Goal: Find specific page/section: Find specific page/section

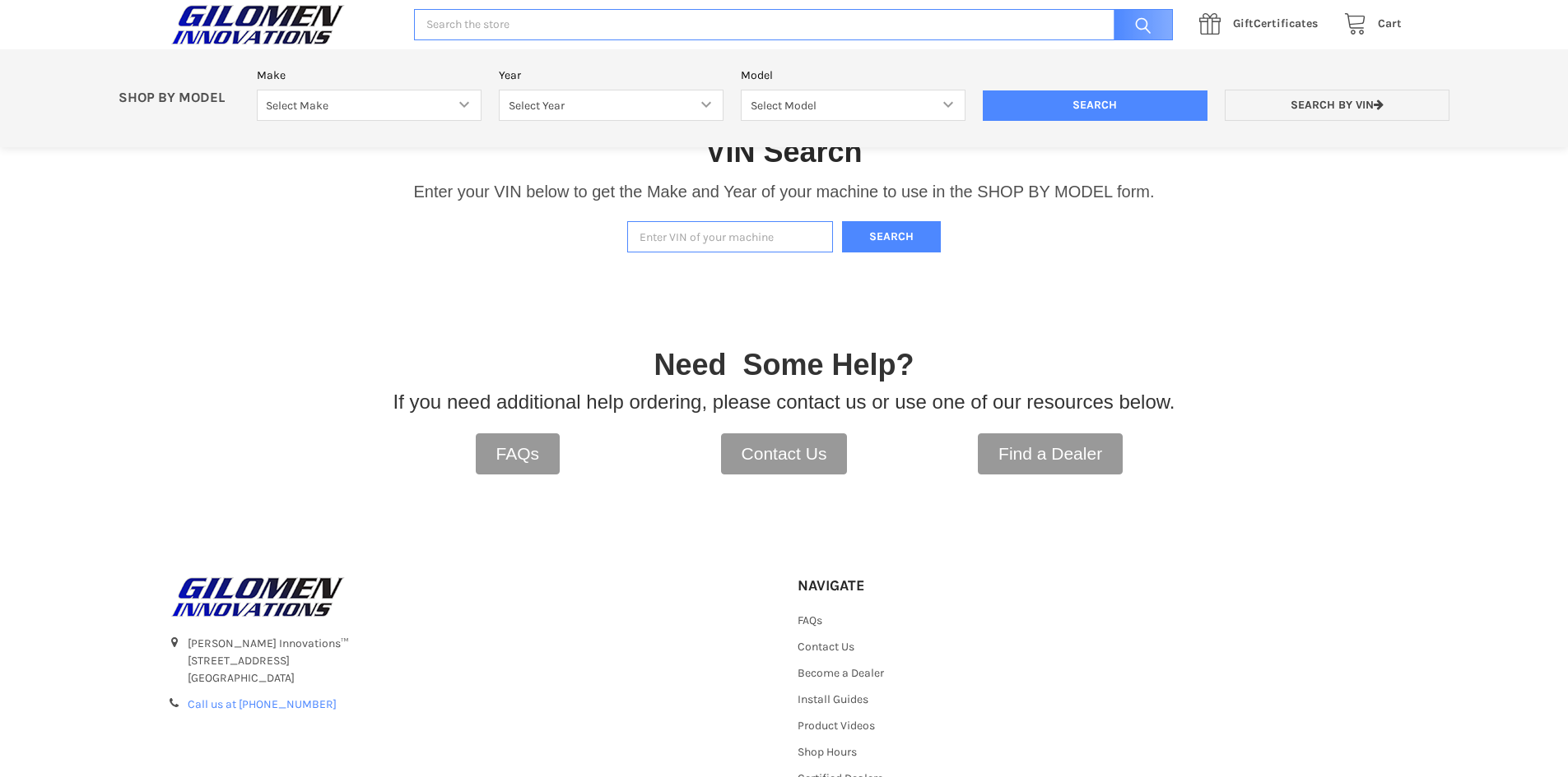
click at [683, 240] on input "Enter VIN of your machine" at bounding box center [730, 237] width 205 height 32
paste input "[US_VEHICLE_IDENTIFICATION_NUMBER]"
type input "[US_VEHICLE_IDENTIFICATION_NUMBER]"
click at [885, 239] on button "Search" at bounding box center [891, 237] width 98 height 32
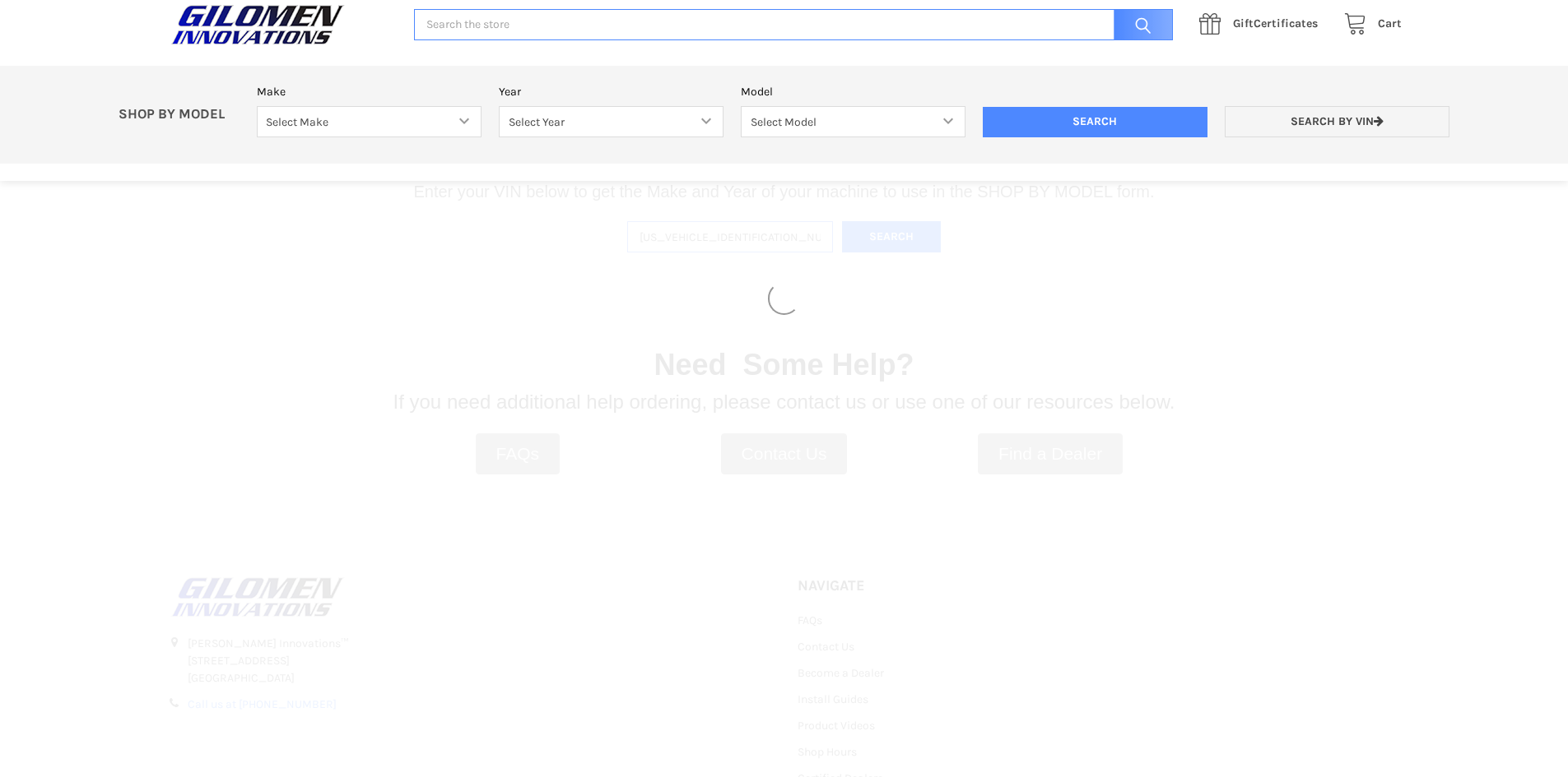
select select "330"
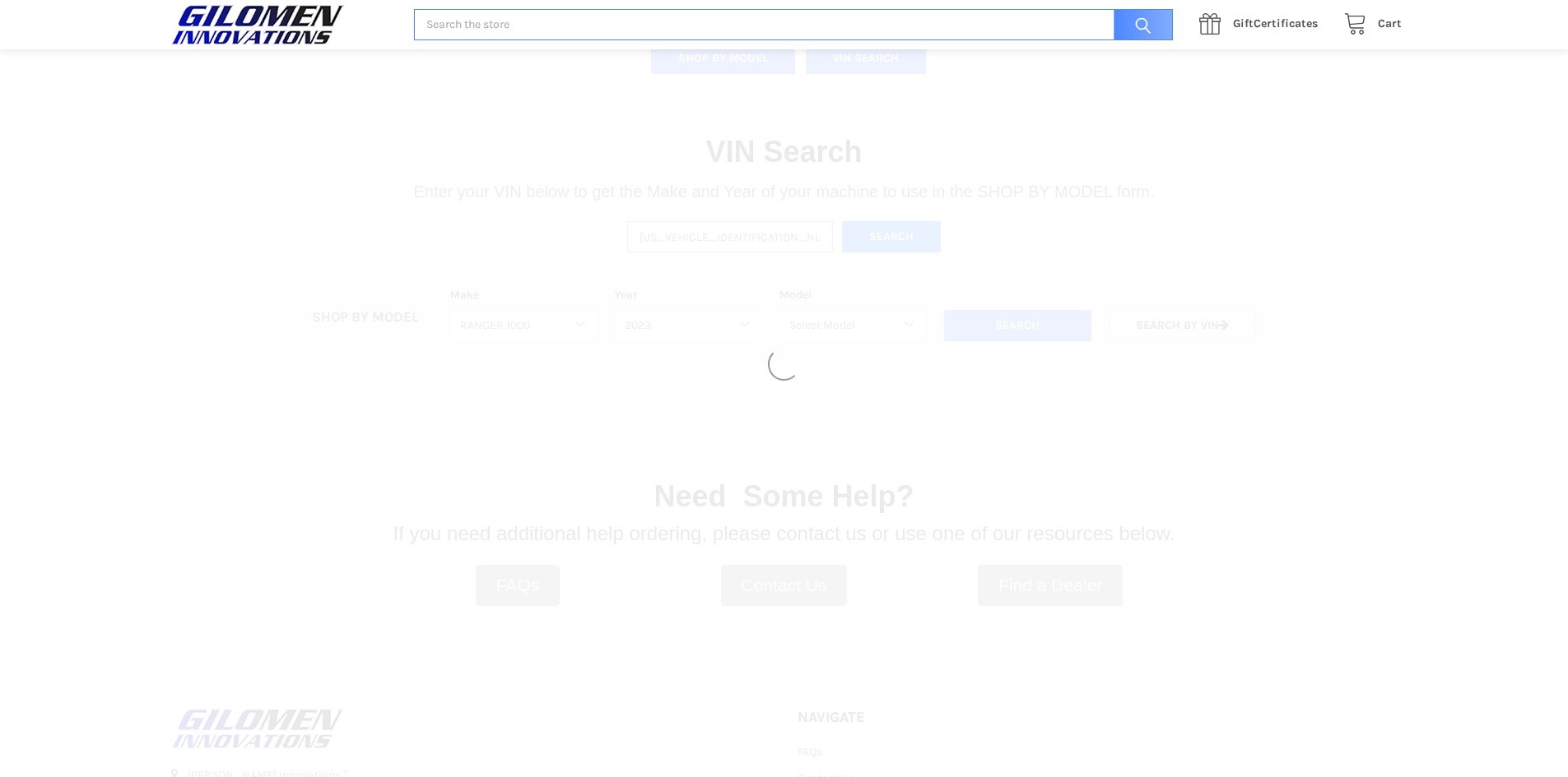
select select "494"
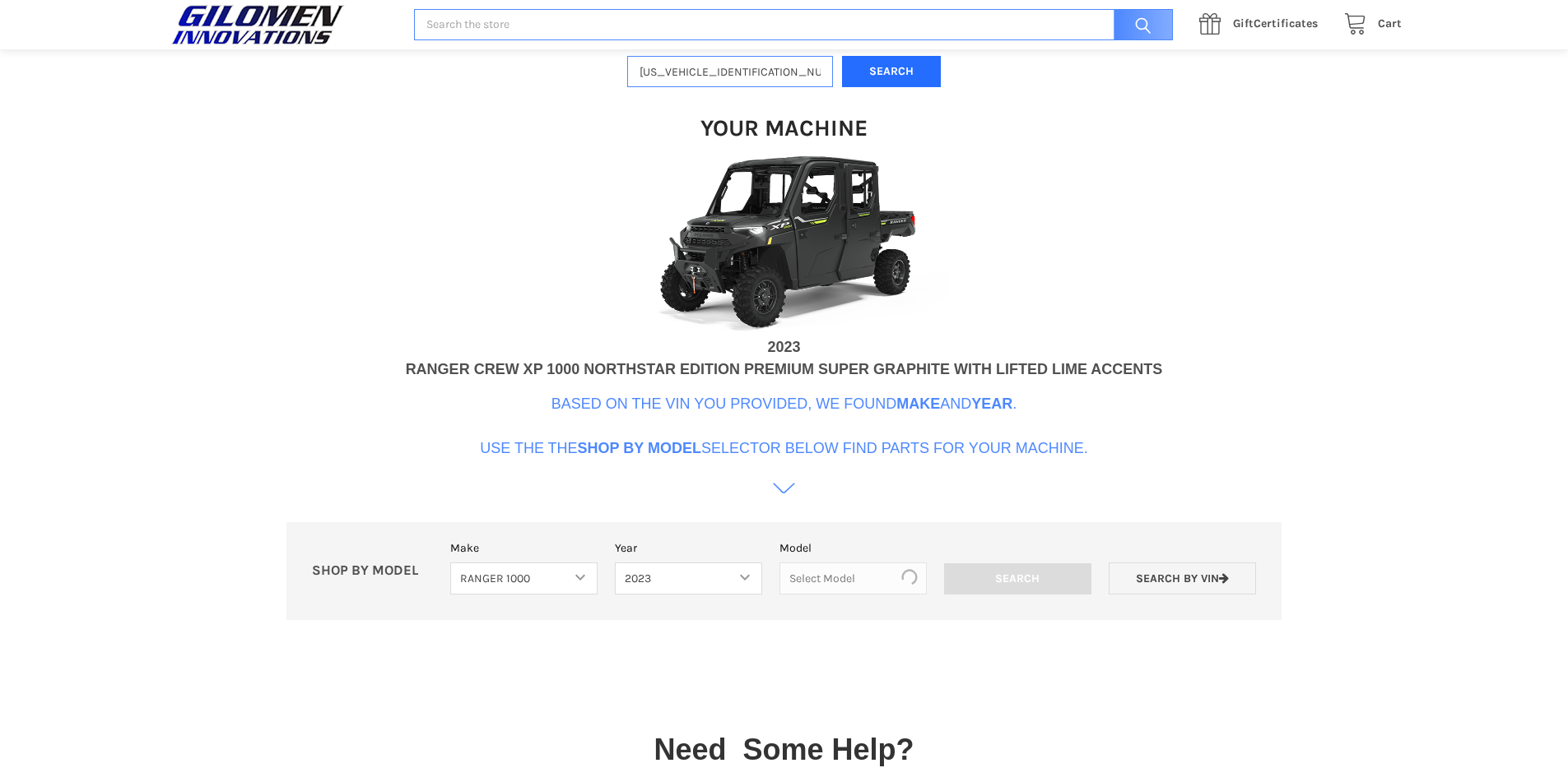
scroll to position [503, 0]
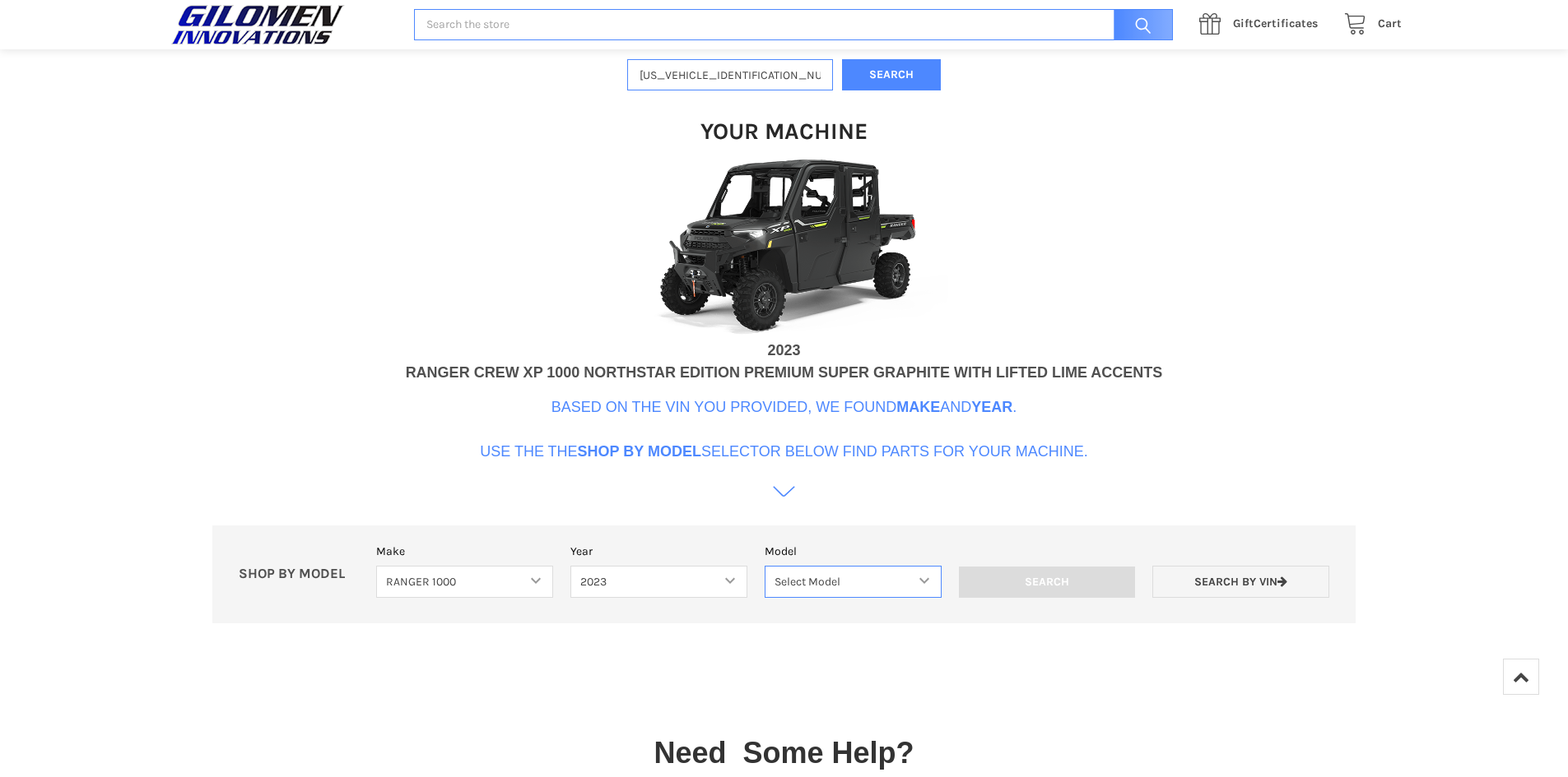
click at [926, 577] on select "Select Model Ranger 1000 Basic 61 HP SOHC Ranger 1000 Crew Basic 61 HP SOHC Ran…" at bounding box center [852, 582] width 177 height 32
select select "516"
click at [764, 566] on select "Select Model Ranger 1000 Basic 61 HP SOHC Ranger 1000 Crew Basic 61 HP SOHC Ran…" at bounding box center [852, 582] width 177 height 32
click at [1083, 579] on input "Search" at bounding box center [1048, 582] width 177 height 31
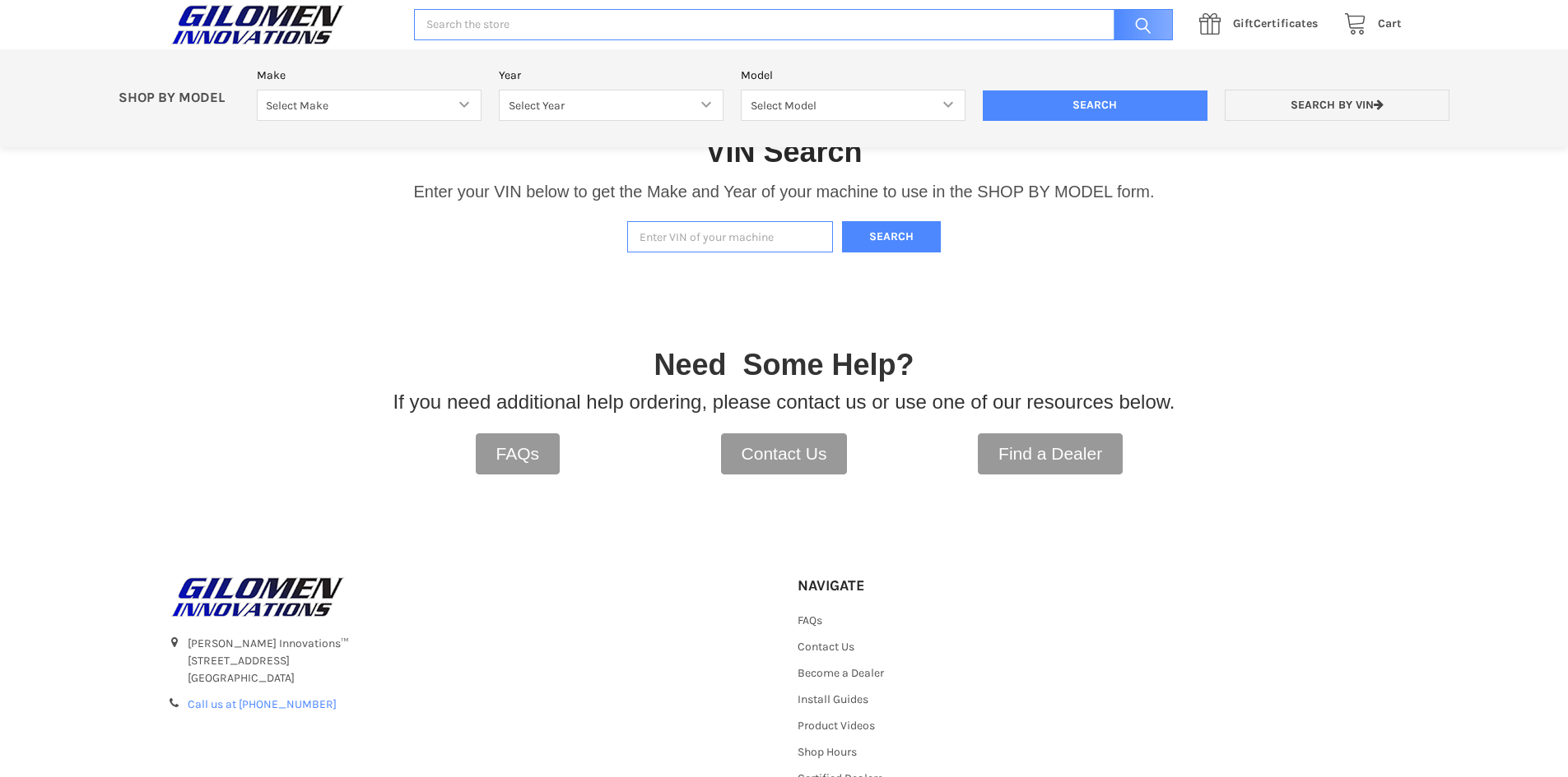
click at [792, 244] on input "Enter VIN of your machine" at bounding box center [730, 237] width 205 height 32
paste input "support@gilomeninnovations.com"
type input "support@gilomeninnovations.com"
drag, startPoint x: 824, startPoint y: 235, endPoint x: 584, endPoint y: 180, distance: 246.2
click at [561, 229] on div "VIN Search Enter your VIN below to get the Make and Year of your machine to use…" at bounding box center [784, 176] width 1568 height 171
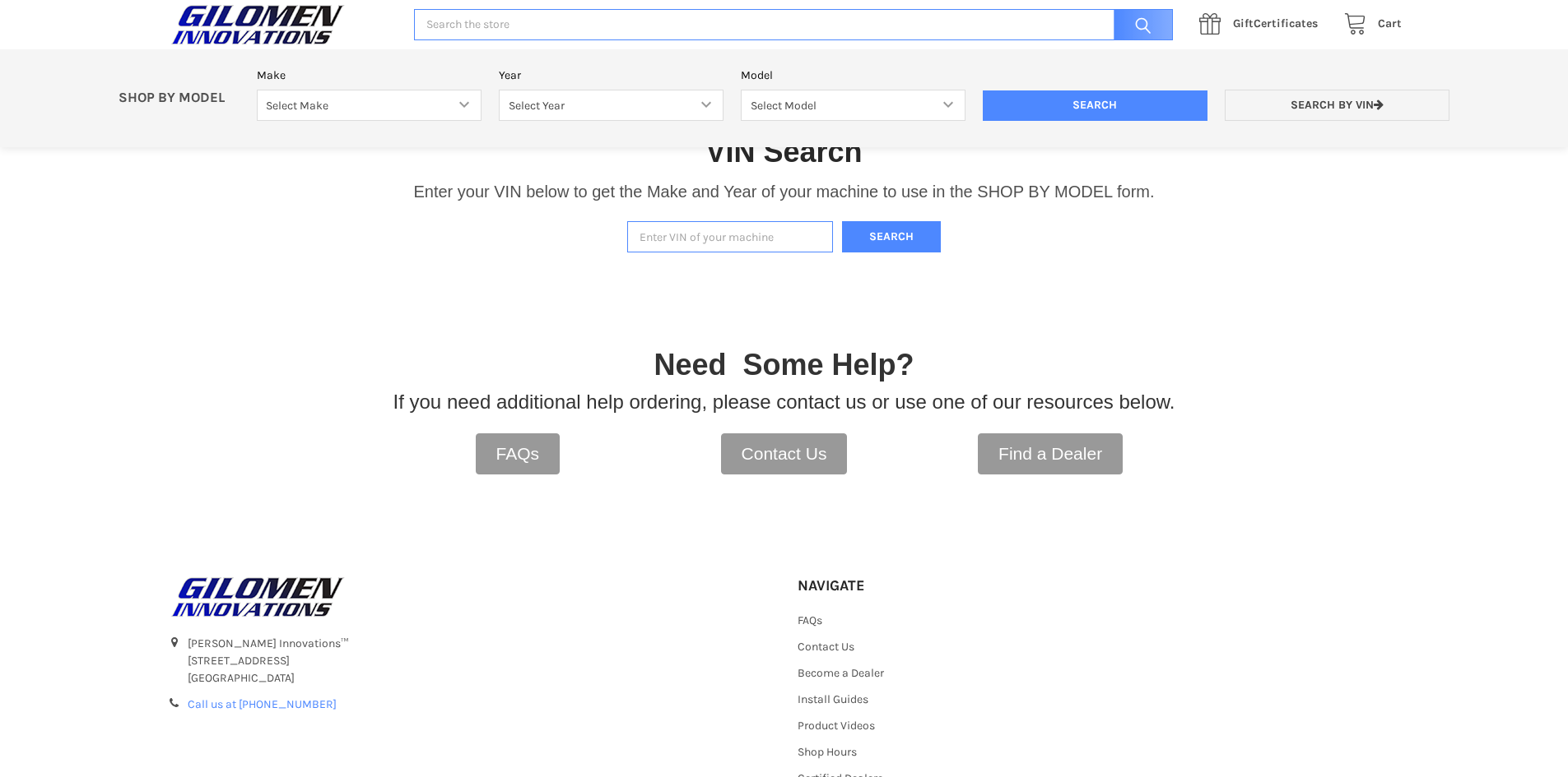
click at [717, 238] on input "Enter VIN of your machine" at bounding box center [730, 237] width 205 height 32
paste input "[US_VEHICLE_IDENTIFICATION_NUMBER]"
type input "[US_VEHICLE_IDENTIFICATION_NUMBER]"
click at [910, 241] on button "Search" at bounding box center [891, 237] width 98 height 32
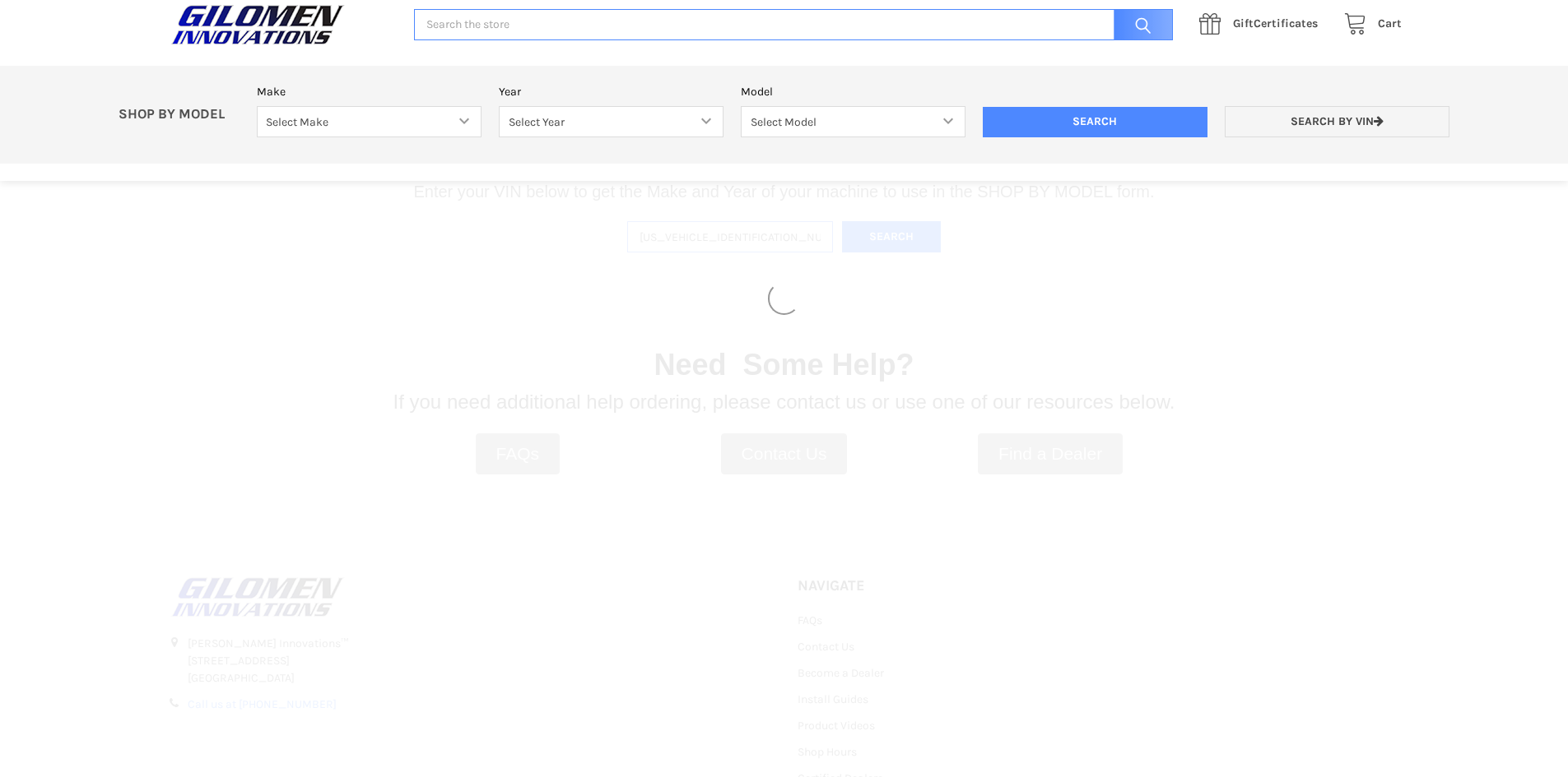
select select "330"
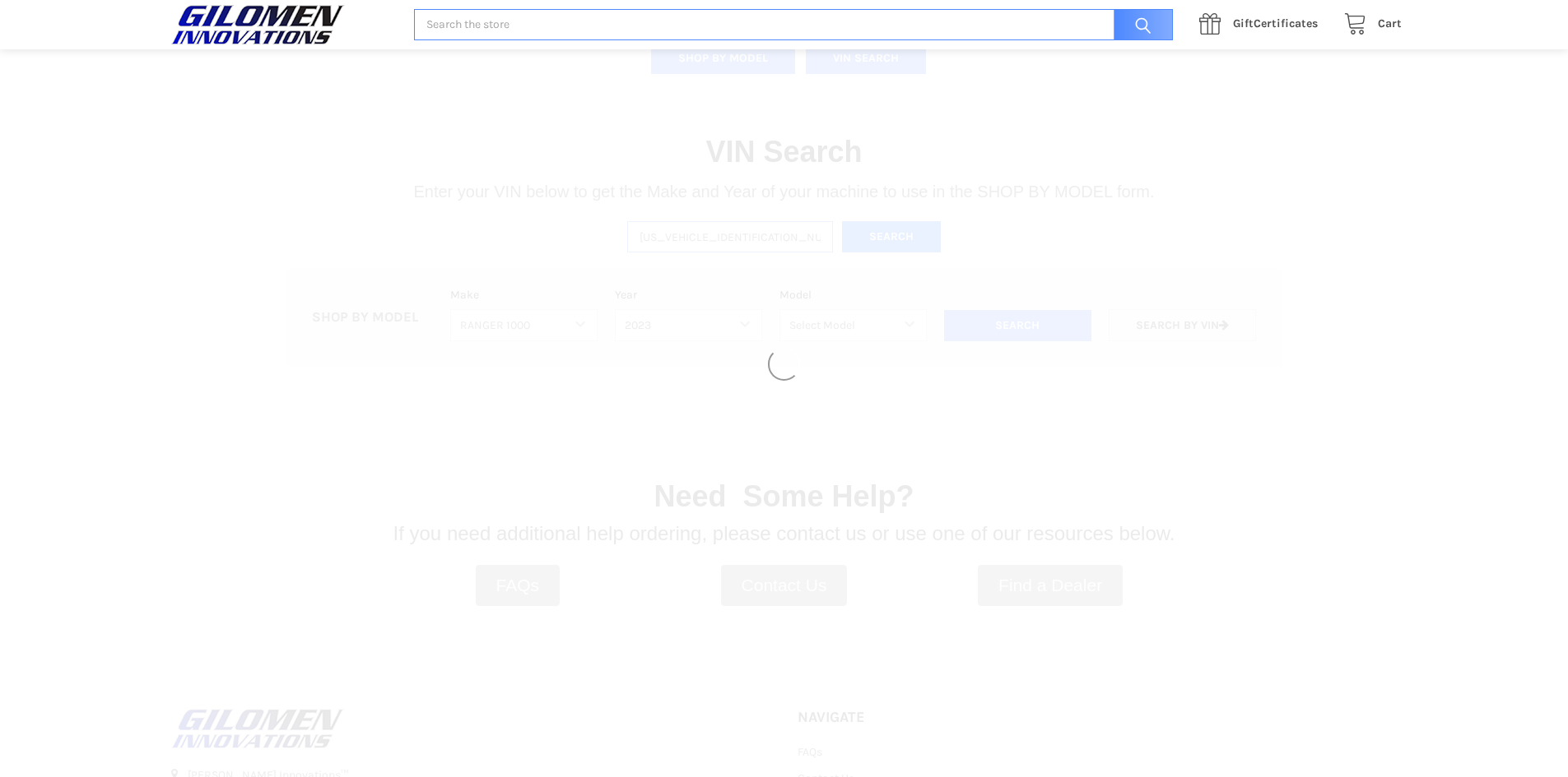
select select "494"
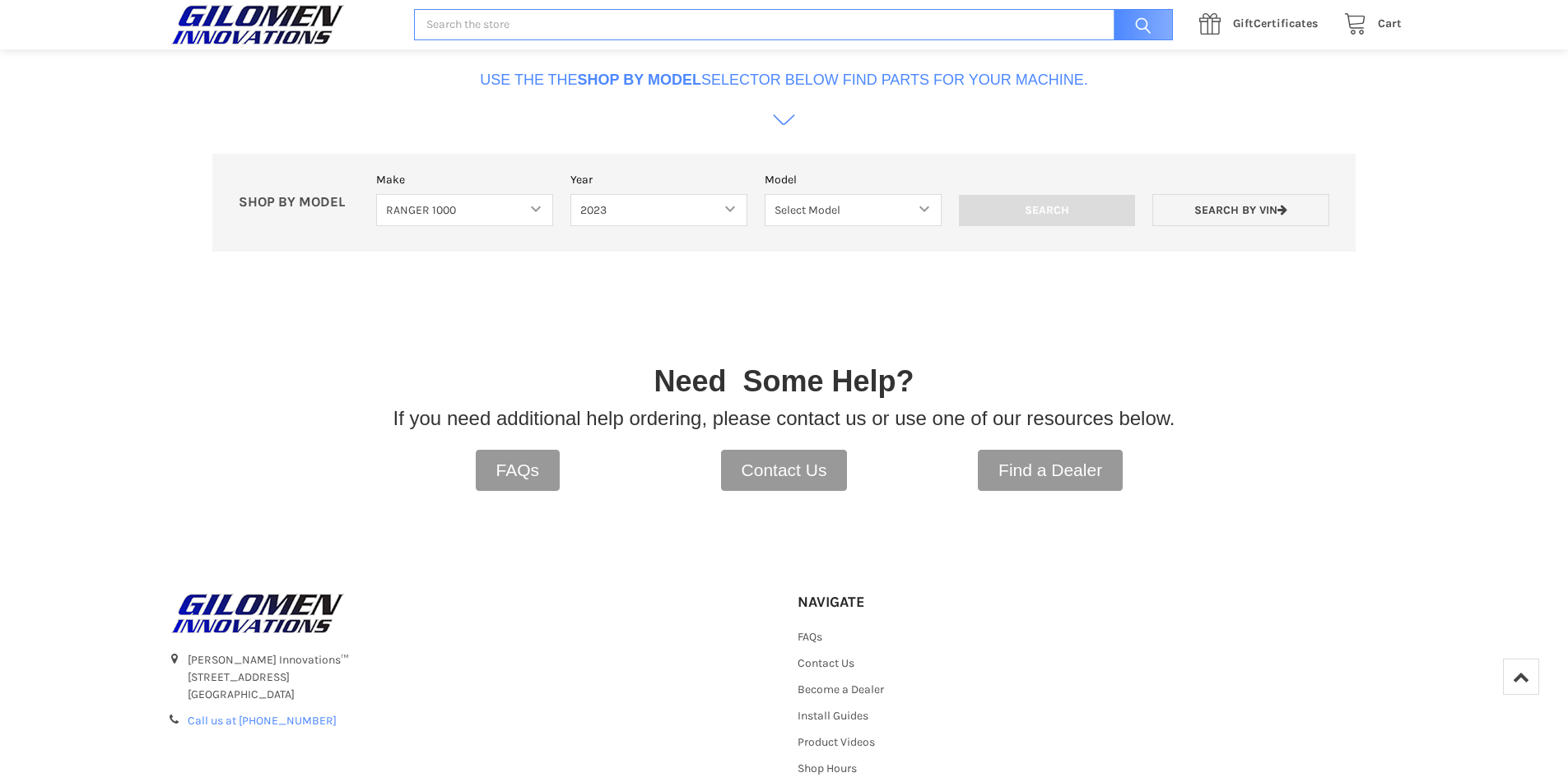
scroll to position [915, 0]
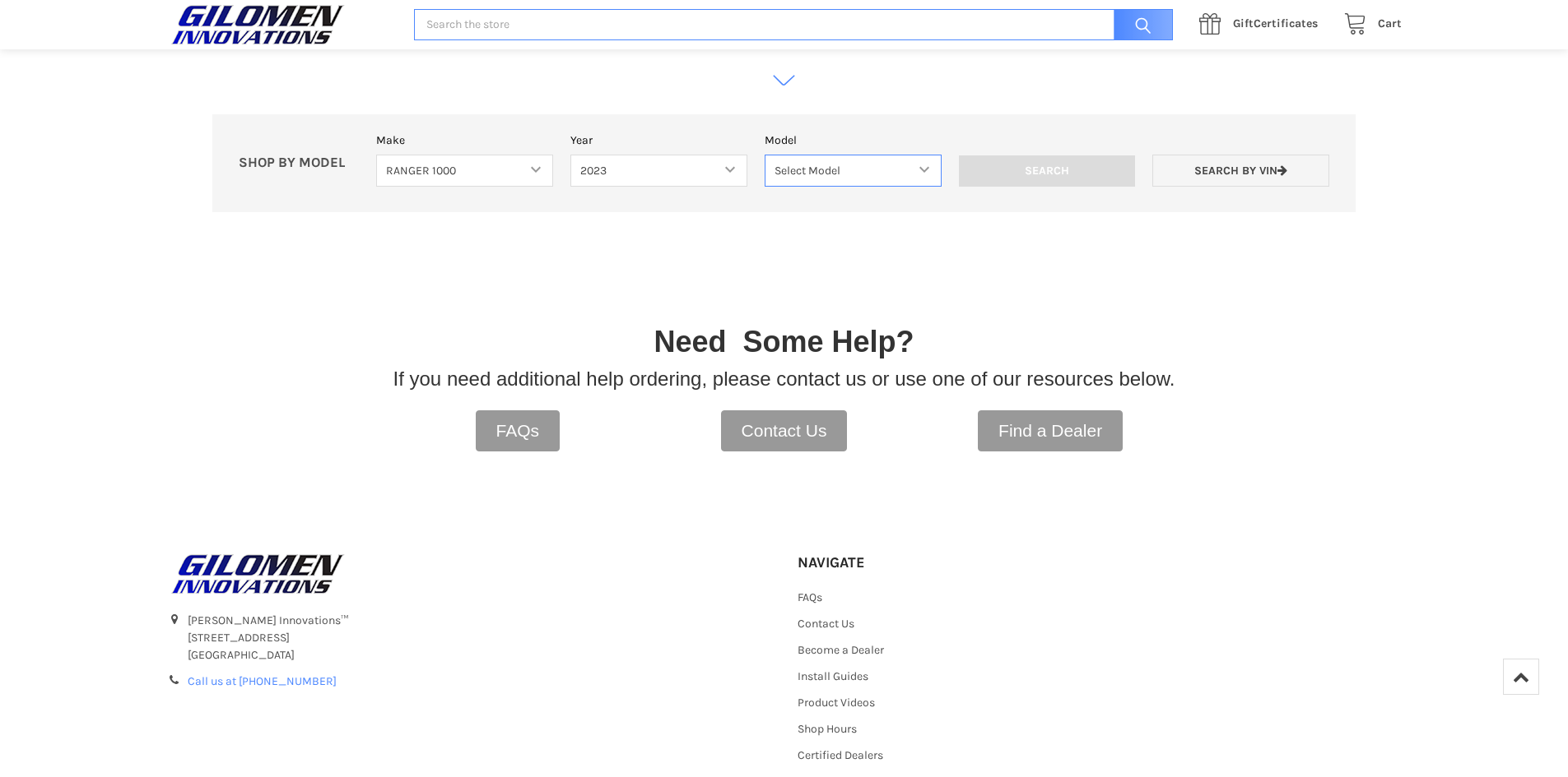
click at [925, 172] on select "Select Model Ranger 1000 Basic 61 HP SOHC Ranger 1000 Crew Basic 61 HP SOHC Ran…" at bounding box center [852, 171] width 177 height 32
select select "516"
click at [764, 155] on select "Select Model Ranger 1000 Basic 61 HP SOHC Ranger 1000 Crew Basic 61 HP SOHC Ran…" at bounding box center [852, 171] width 177 height 32
click at [1040, 176] on input "Search" at bounding box center [1048, 171] width 177 height 31
